Goal: Information Seeking & Learning: Check status

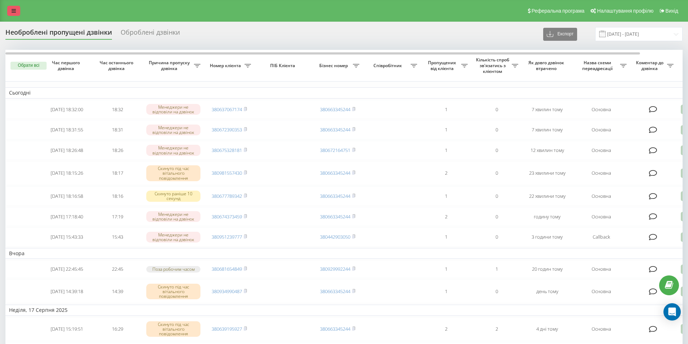
click at [14, 8] on link at bounding box center [13, 11] width 13 height 10
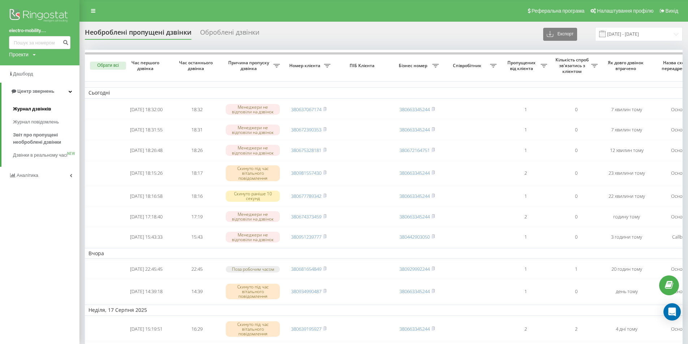
click at [27, 109] on span "Журнал дзвінків" at bounding box center [32, 108] width 38 height 7
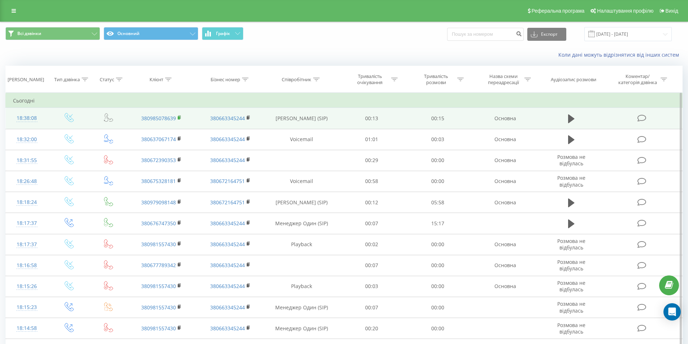
click at [178, 118] on rect at bounding box center [179, 117] width 2 height 3
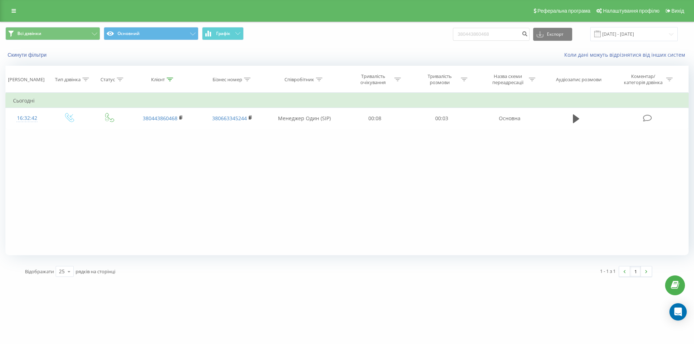
click at [440, 34] on div "Всі дзвінки Основний Графік 380443860468 Експорт .csv .xls .xlsx 19.05.2025 - 1…" at bounding box center [346, 34] width 683 height 14
click at [464, 33] on input "0962603775" at bounding box center [491, 34] width 77 height 13
type input "380962603775"
click at [527, 33] on icon "submit" at bounding box center [524, 33] width 6 height 4
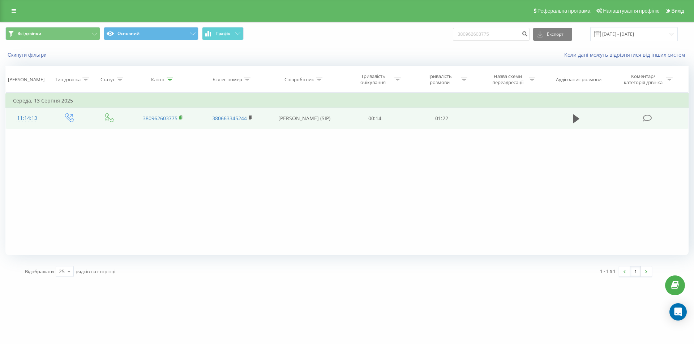
click at [180, 116] on icon at bounding box center [181, 117] width 3 height 3
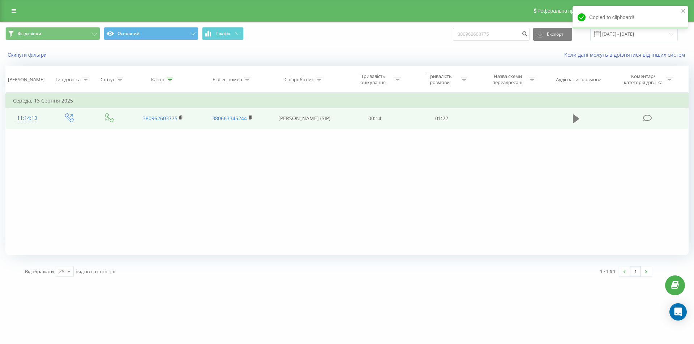
click at [578, 117] on icon at bounding box center [576, 119] width 7 height 10
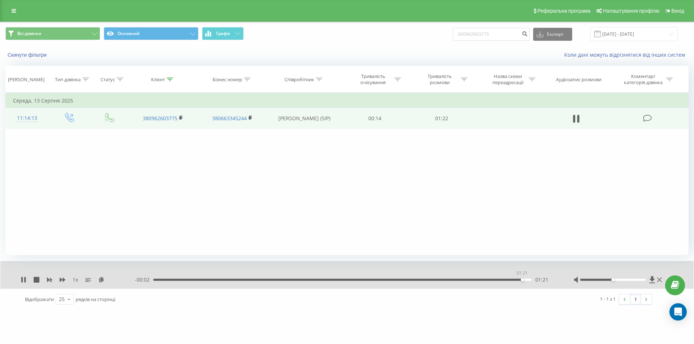
click at [522, 280] on div "01:21" at bounding box center [342, 280] width 378 height 2
click at [529, 279] on div "01:21" at bounding box center [342, 280] width 378 height 2
click at [9, 8] on link at bounding box center [13, 11] width 13 height 10
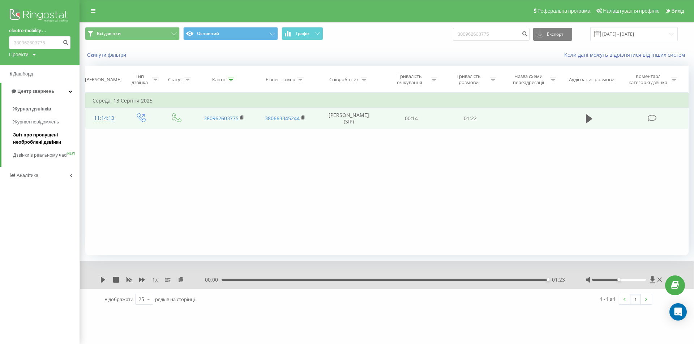
click at [27, 139] on span "Звіт про пропущені необроблені дзвінки" at bounding box center [44, 139] width 63 height 14
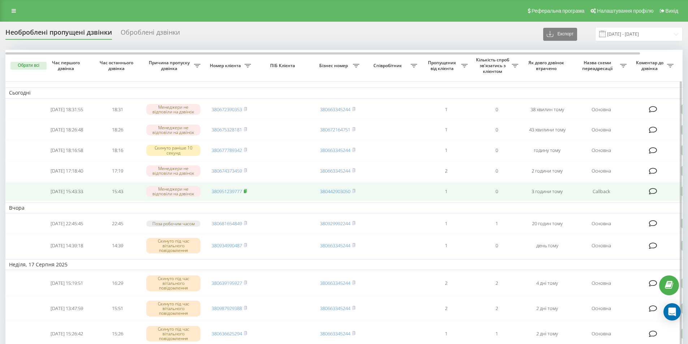
click at [246, 193] on rect at bounding box center [245, 191] width 2 height 3
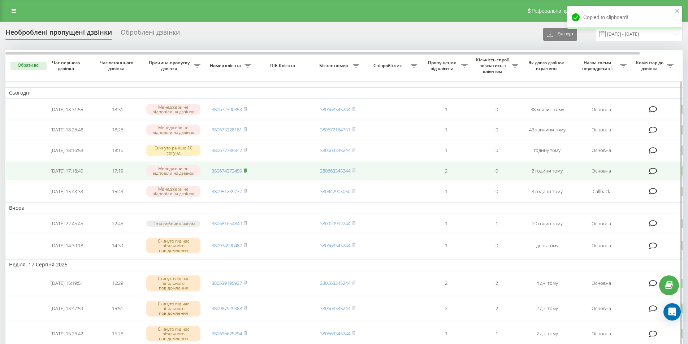
click at [247, 173] on icon at bounding box center [245, 170] width 3 height 4
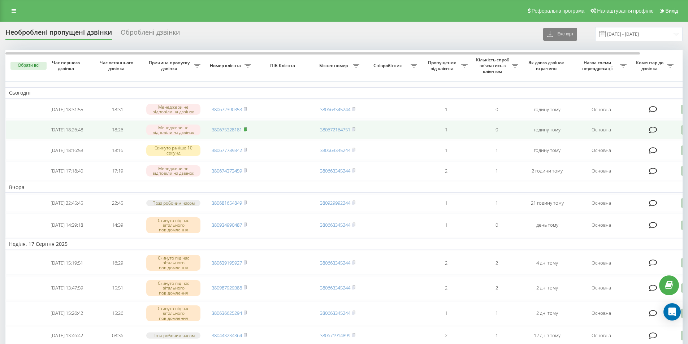
click at [247, 131] on icon at bounding box center [245, 129] width 3 height 3
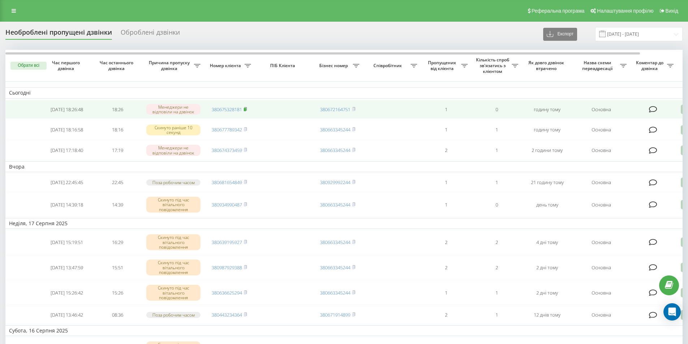
click at [245, 109] on rect at bounding box center [245, 109] width 2 height 3
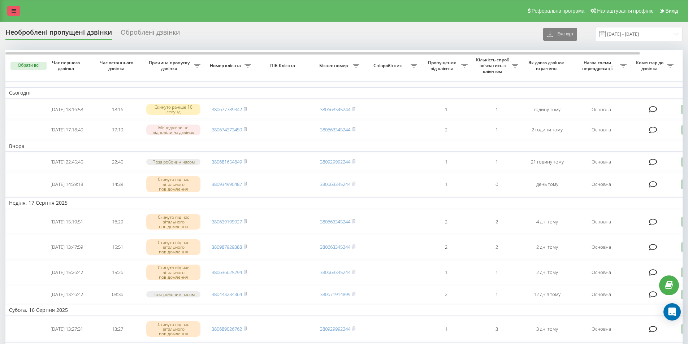
click at [12, 11] on icon at bounding box center [14, 10] width 4 height 5
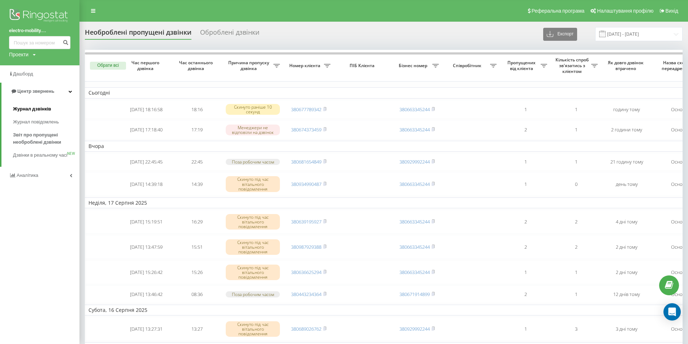
click at [22, 111] on span "Журнал дзвінків" at bounding box center [32, 108] width 38 height 7
click at [29, 139] on span "Звіт про пропущені необроблені дзвінки" at bounding box center [44, 139] width 63 height 14
